Goal: Information Seeking & Learning: Learn about a topic

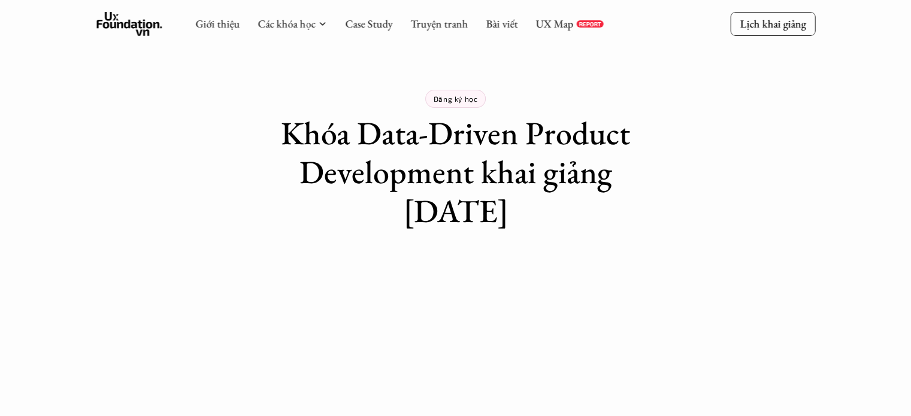
scroll to position [10, 0]
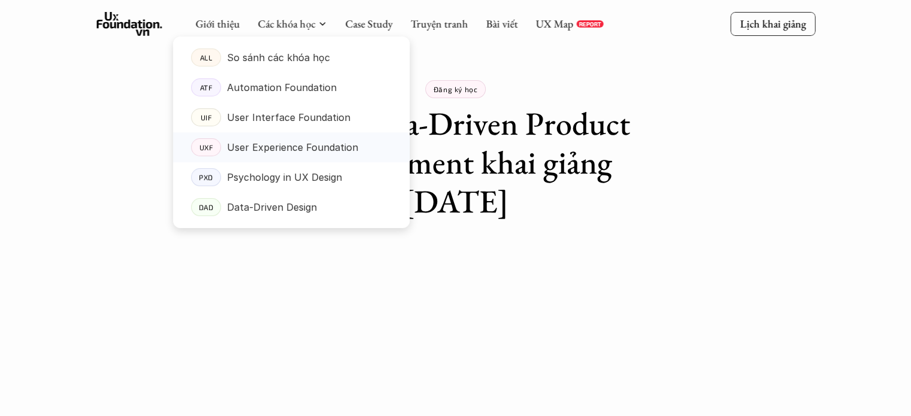
click at [300, 150] on p "User Experience Foundation" at bounding box center [292, 147] width 131 height 18
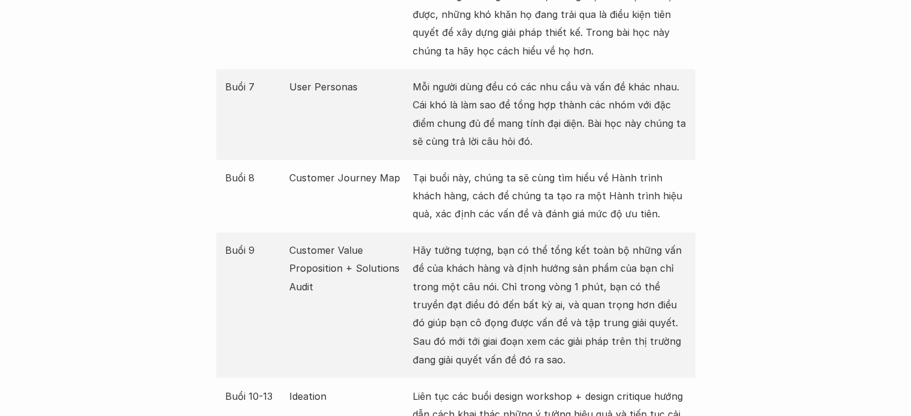
scroll to position [1919, 0]
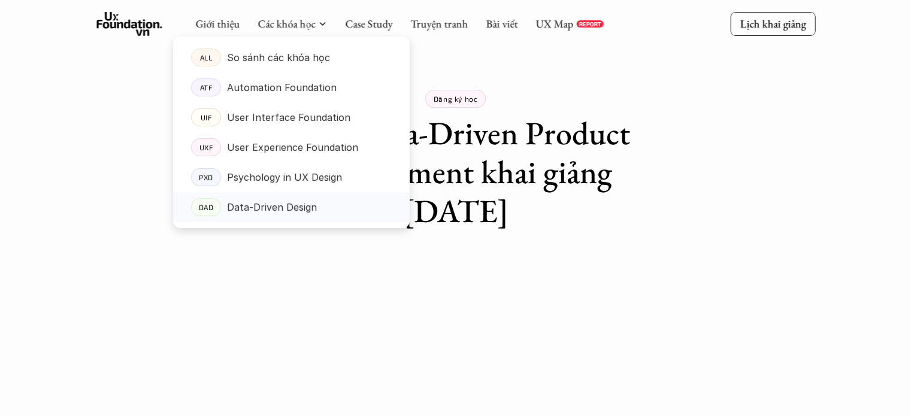
click at [277, 205] on p "Data-Driven Design" at bounding box center [272, 207] width 90 height 18
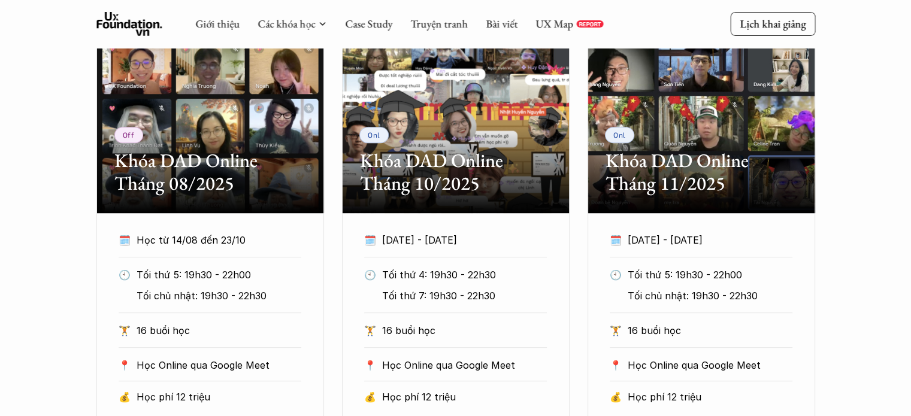
scroll to position [668, 0]
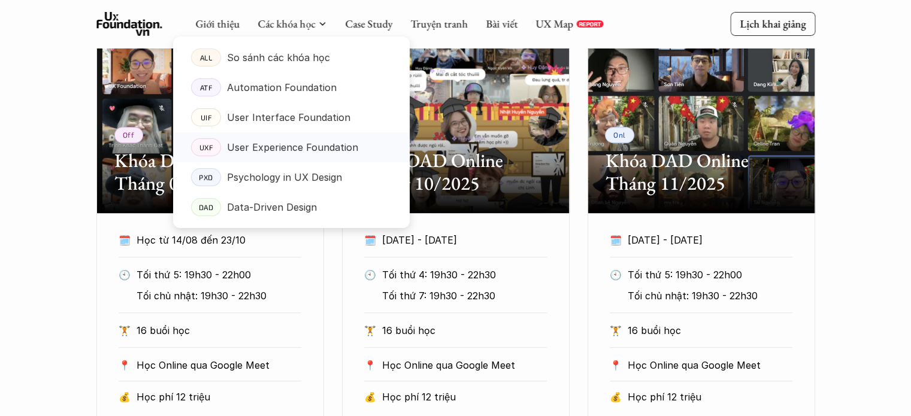
click at [305, 142] on p "User Experience Foundation" at bounding box center [292, 147] width 131 height 18
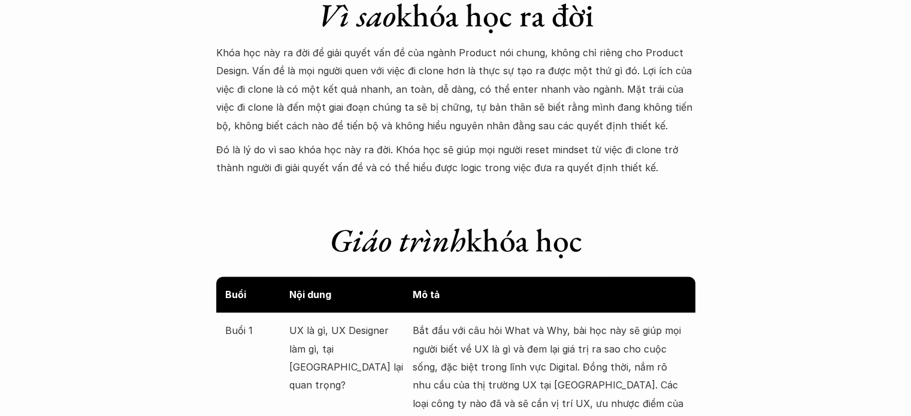
scroll to position [1152, 0]
